Goal: Information Seeking & Learning: Learn about a topic

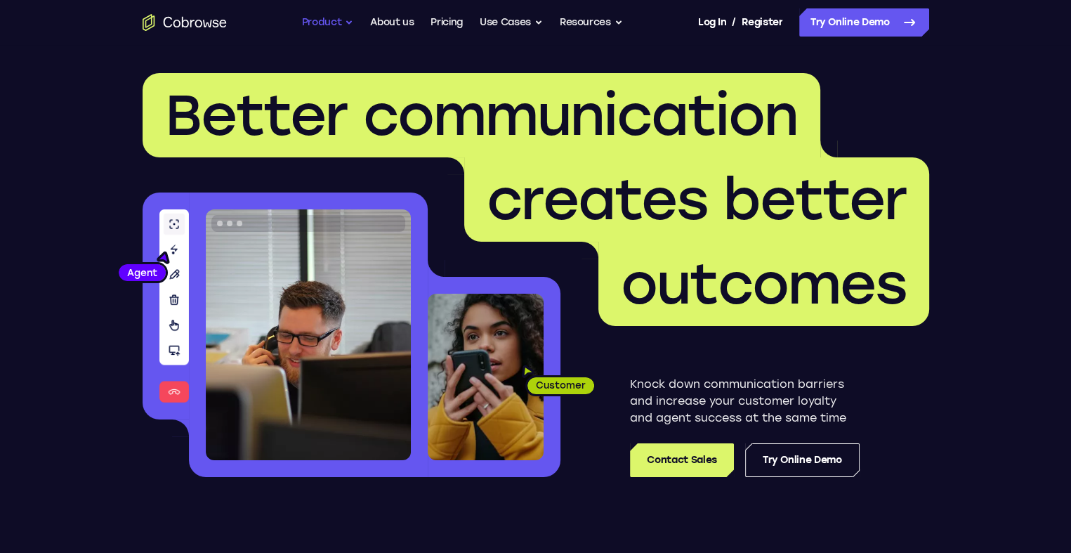
click at [322, 32] on button "Product" at bounding box center [328, 22] width 52 height 28
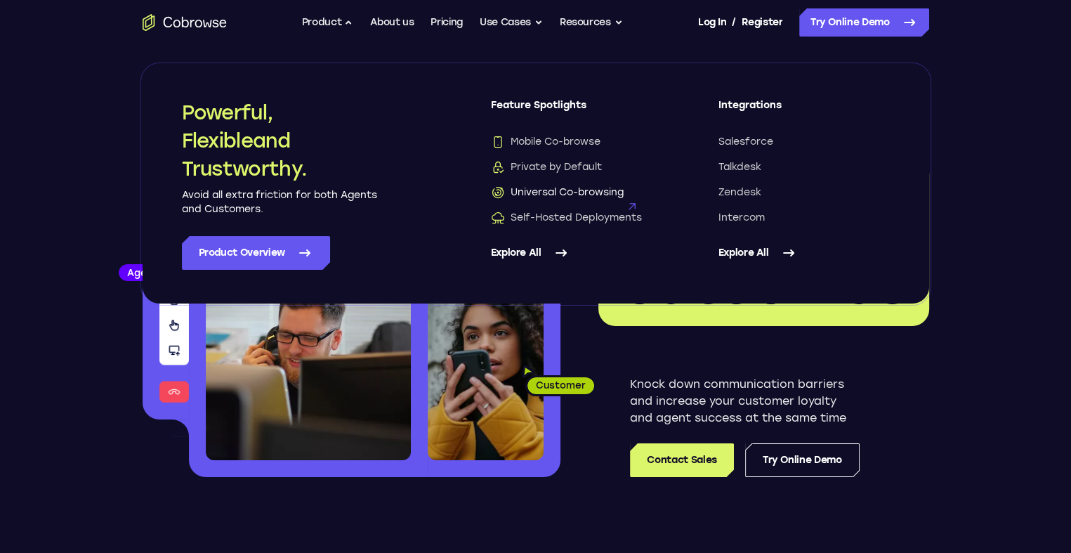
click at [559, 187] on span "Universal Co-browsing" at bounding box center [557, 192] width 133 height 14
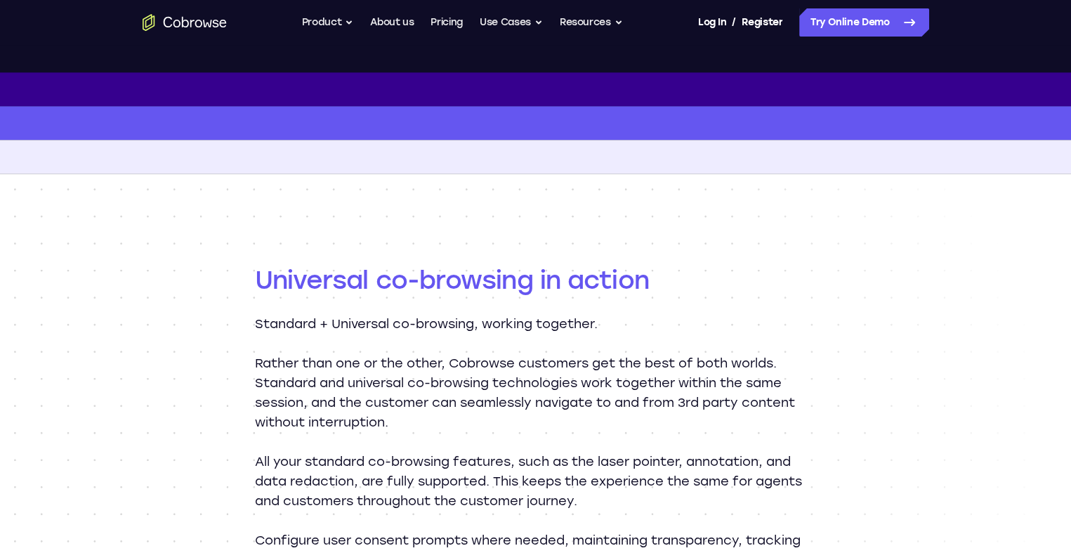
scroll to position [1264, 0]
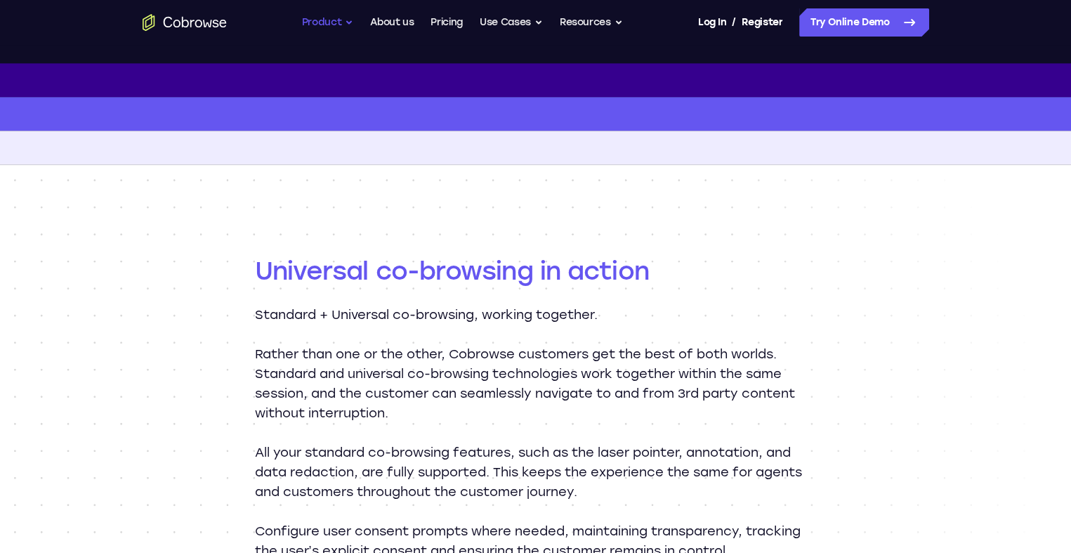
click at [336, 18] on button "Product" at bounding box center [328, 22] width 52 height 28
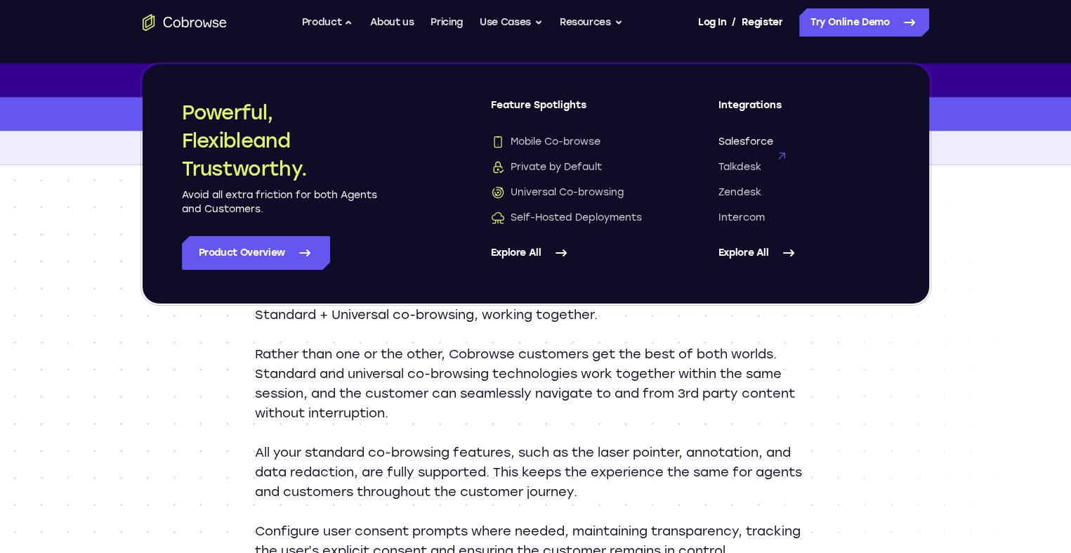
click at [729, 142] on span "Salesforce" at bounding box center [746, 142] width 55 height 14
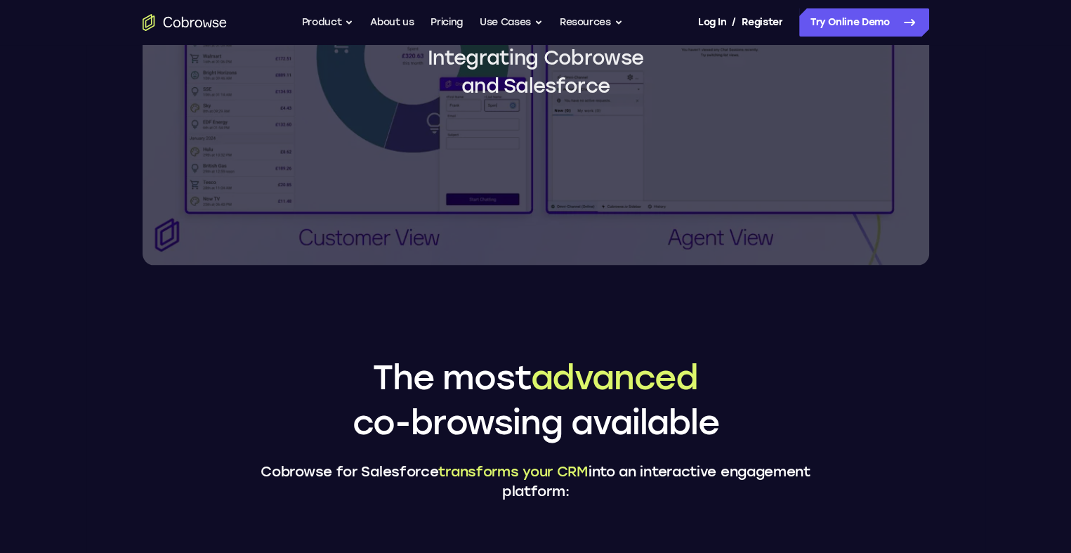
scroll to position [1475, 0]
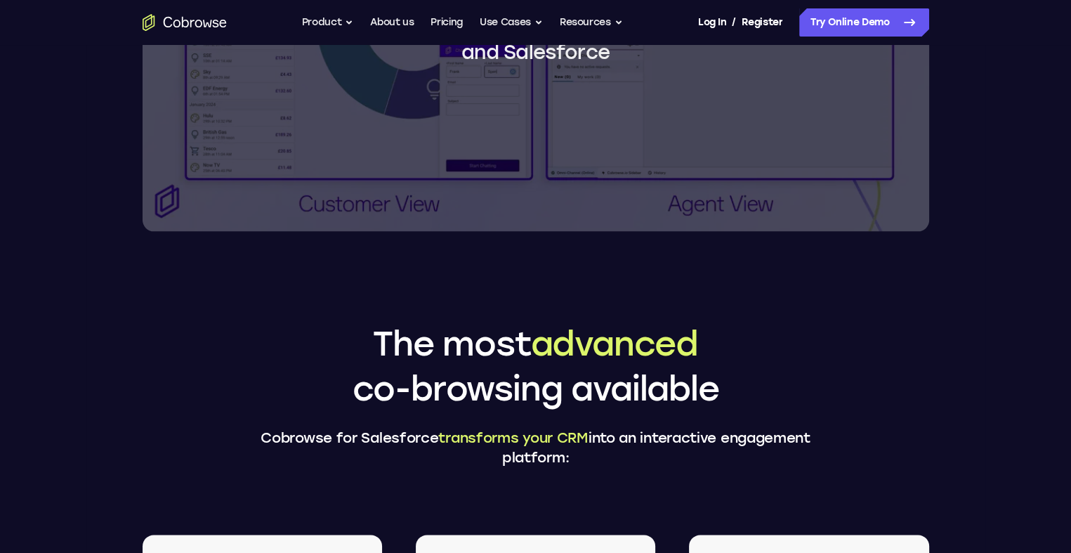
click at [172, 21] on icon "Go to the home page" at bounding box center [185, 22] width 84 height 17
